Goal: Check status: Check status

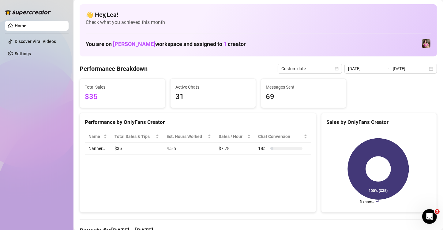
scroll to position [23, 0]
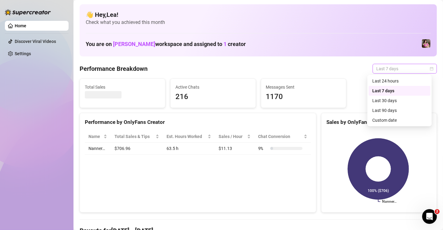
click at [425, 71] on span "Last 7 days" at bounding box center [404, 68] width 57 height 9
click at [392, 122] on div "Custom date" at bounding box center [399, 120] width 55 height 7
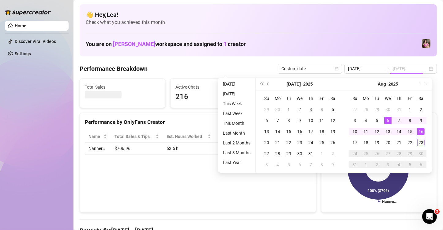
type input "[DATE]"
click at [422, 142] on div "23" at bounding box center [420, 142] width 7 height 7
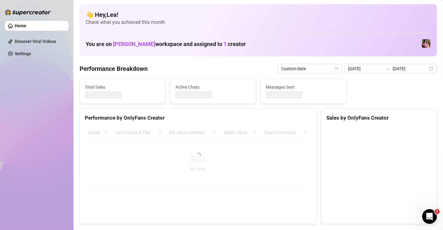
type input "[DATE]"
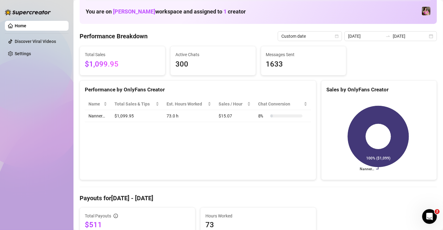
scroll to position [32, 0]
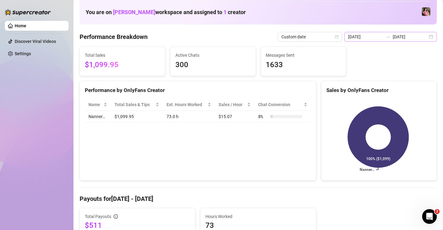
click at [424, 37] on div "[DATE] [DATE]" at bounding box center [391, 37] width 92 height 10
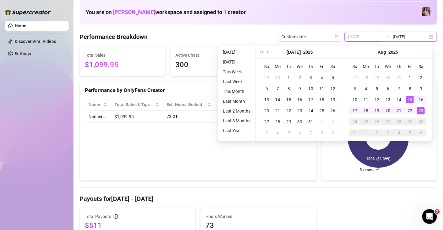
type input "[DATE]"
click at [418, 109] on div "23" at bounding box center [420, 110] width 7 height 7
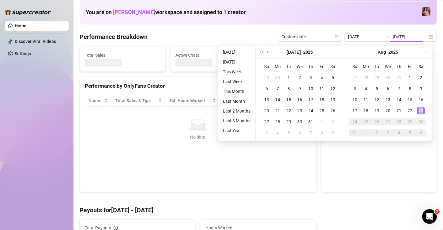
type input "[DATE]"
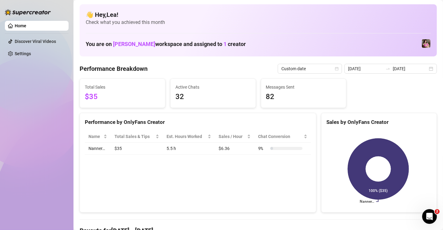
scroll to position [0, 0]
